Goal: Complete application form

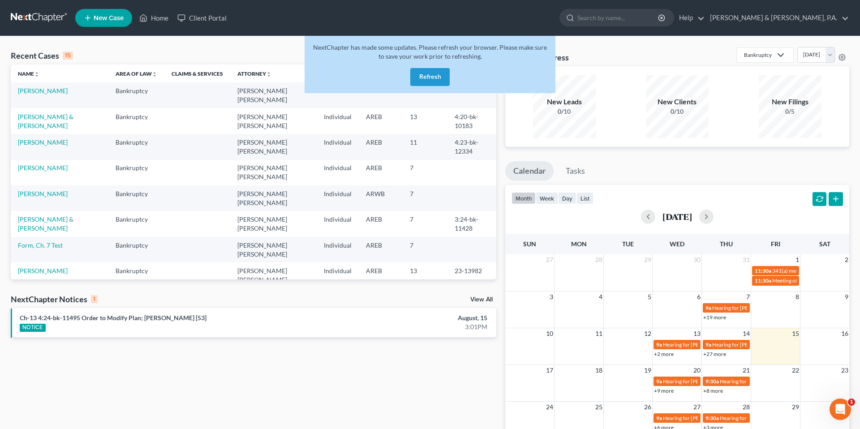
click at [411, 73] on button "Refresh" at bounding box center [429, 77] width 39 height 18
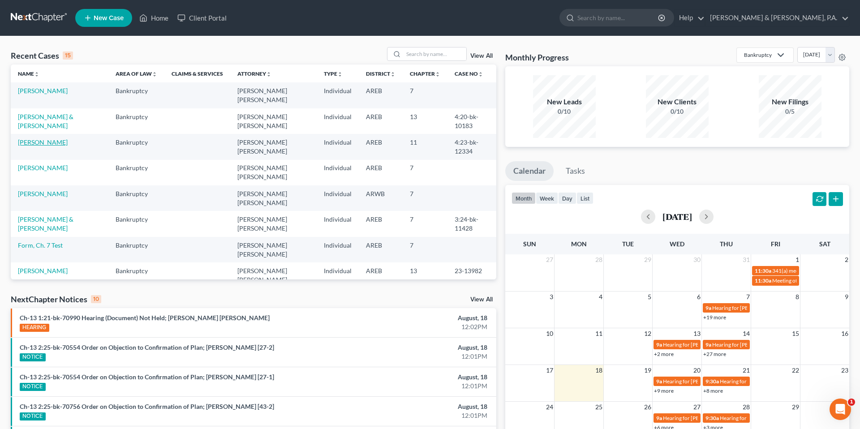
click at [39, 138] on link "[PERSON_NAME]" at bounding box center [43, 142] width 50 height 8
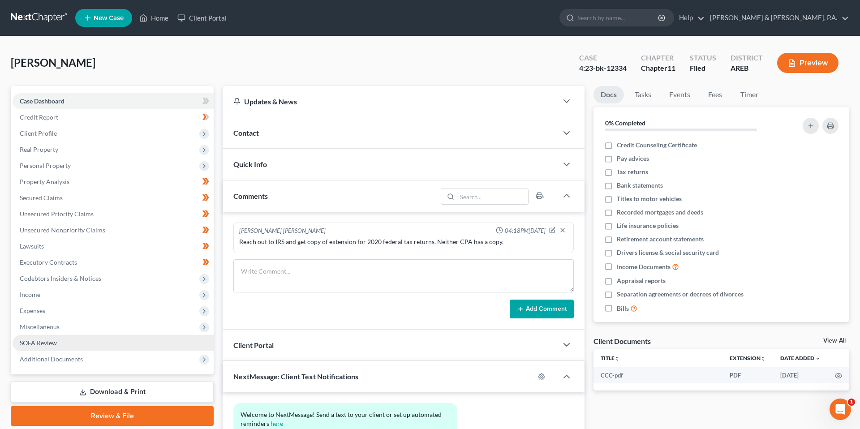
click at [104, 343] on link "SOFA Review" at bounding box center [113, 343] width 201 height 16
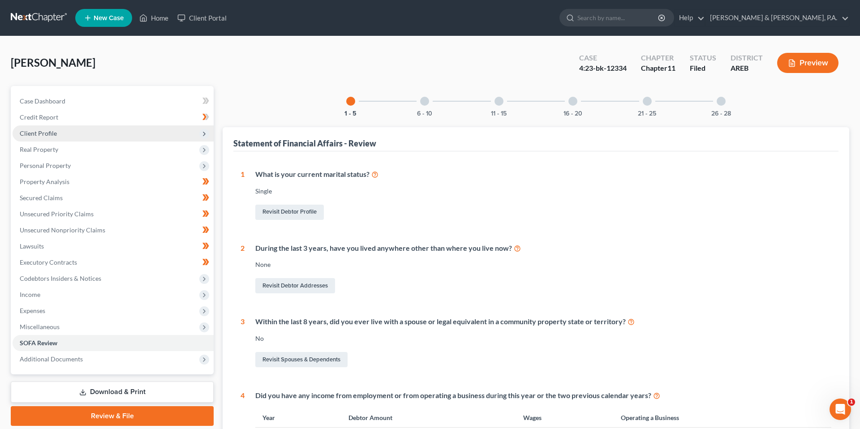
click at [111, 137] on span "Client Profile" at bounding box center [113, 133] width 201 height 16
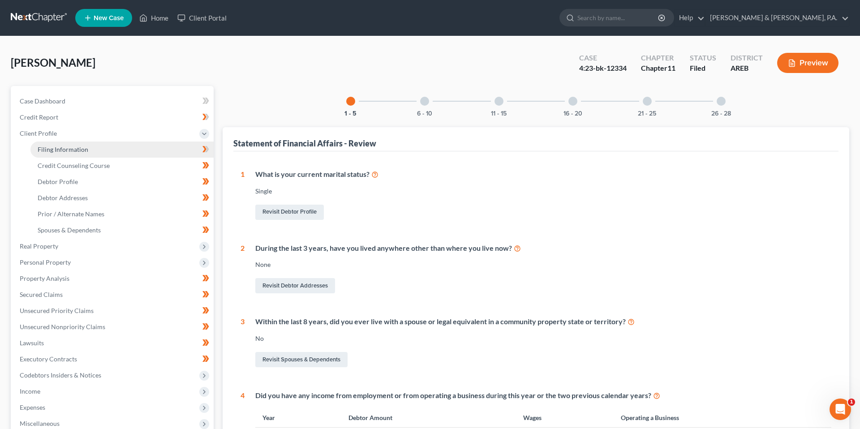
click at [111, 151] on link "Filing Information" at bounding box center [121, 150] width 183 height 16
select select "1"
select select "0"
select select "1"
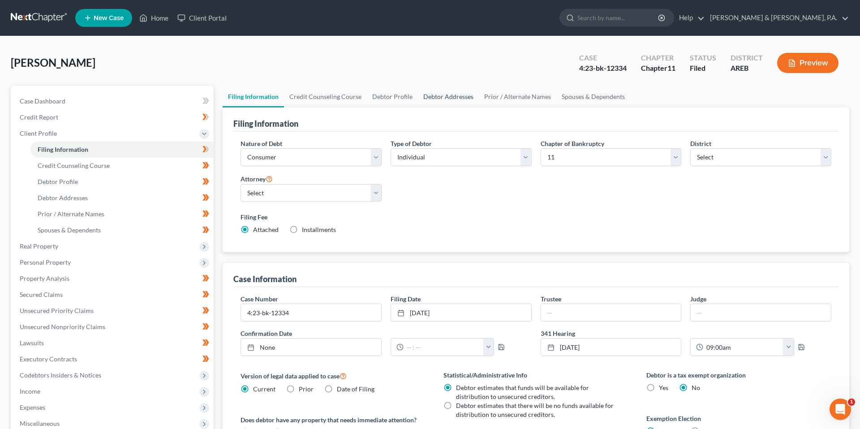
click at [453, 99] on link "Debtor Addresses" at bounding box center [448, 97] width 61 height 22
